Goal: Task Accomplishment & Management: Manage account settings

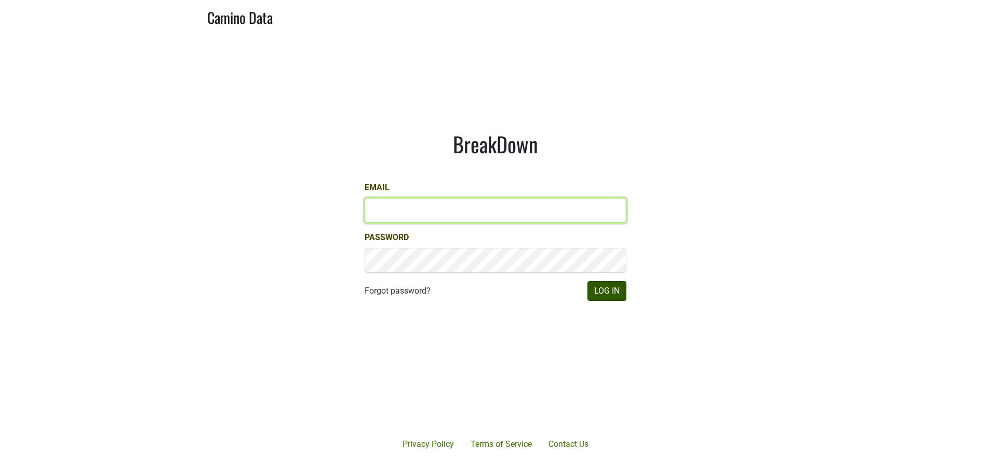
type input "[PERSON_NAME][EMAIL_ADDRESS][DOMAIN_NAME]"
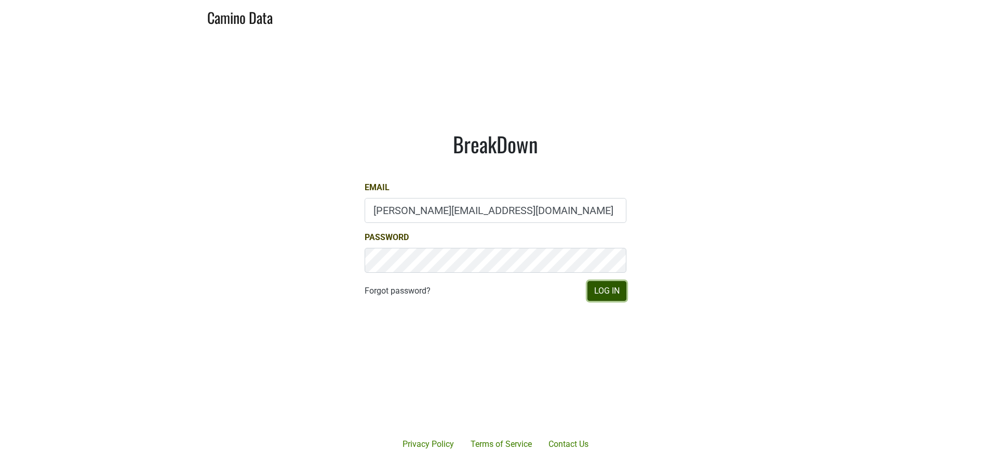
click at [604, 291] on button "Log In" at bounding box center [607, 291] width 39 height 20
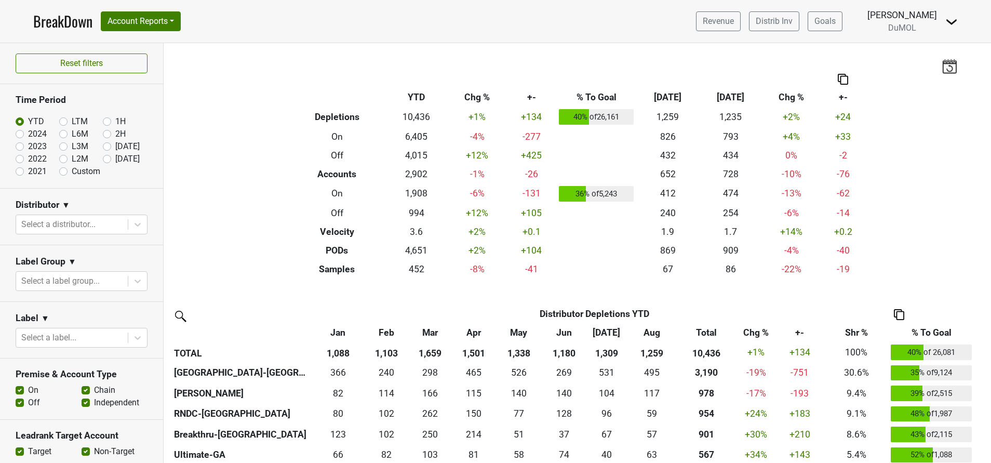
click at [115, 159] on label "[DATE]" at bounding box center [127, 159] width 24 height 12
click at [103, 159] on input "[DATE]" at bounding box center [124, 158] width 42 height 10
radio input "true"
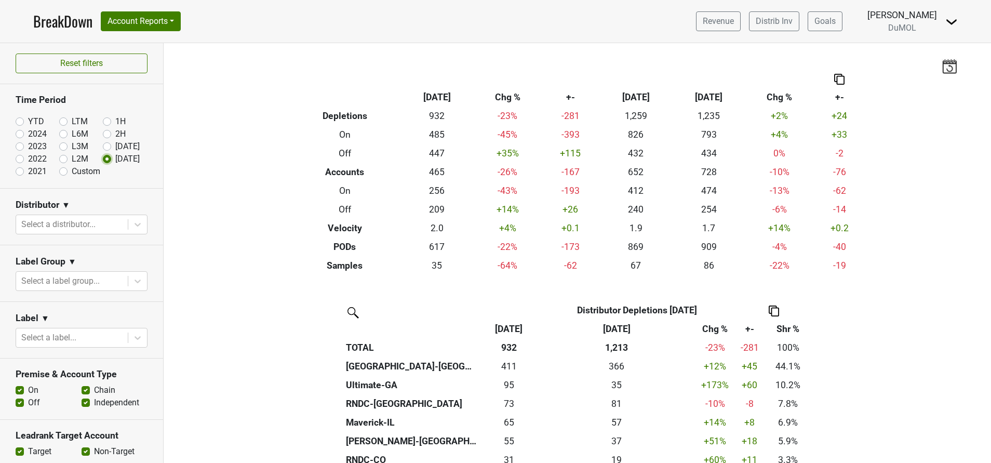
scroll to position [164, 0]
